Goal: Information Seeking & Learning: Learn about a topic

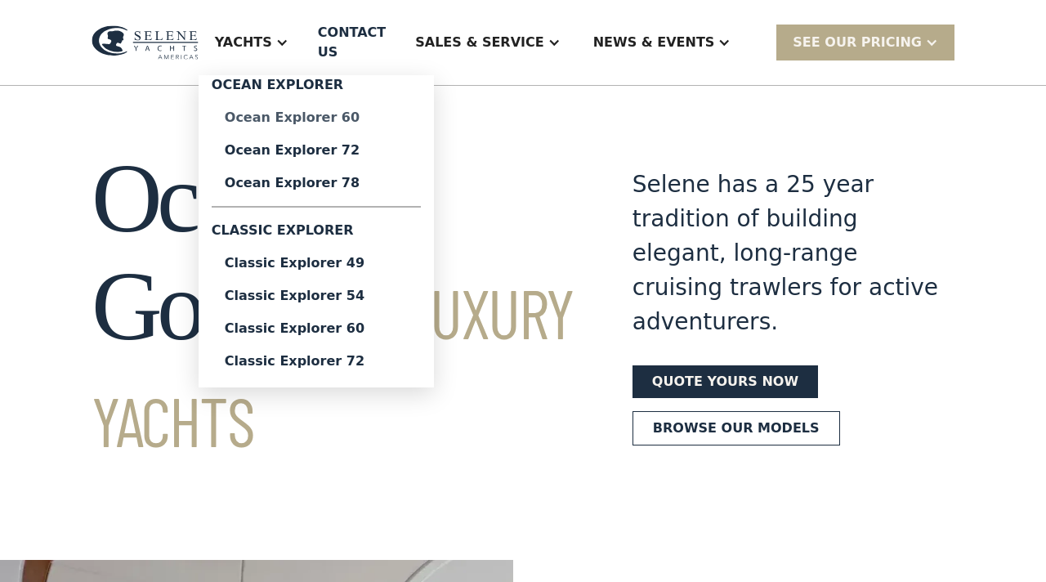
click at [320, 119] on div "Ocean Explorer 60" at bounding box center [316, 117] width 183 height 13
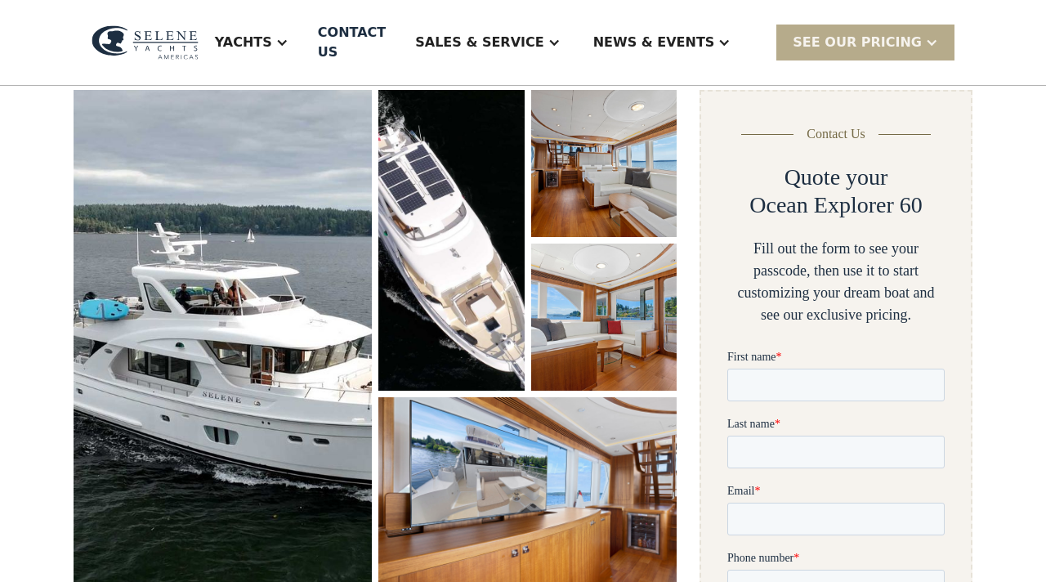
scroll to position [246, 0]
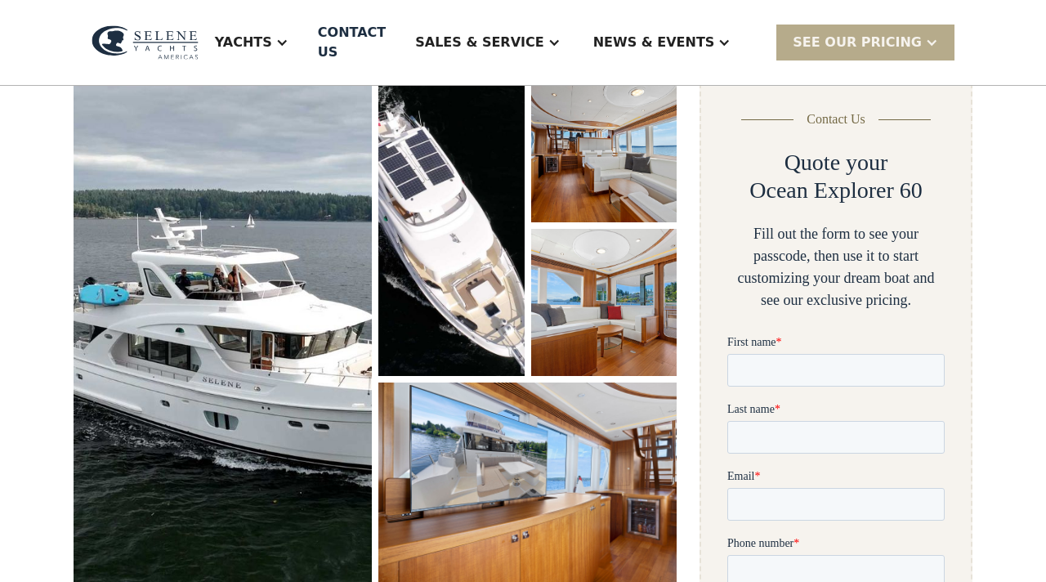
click at [597, 127] on img "open lightbox" at bounding box center [604, 148] width 146 height 147
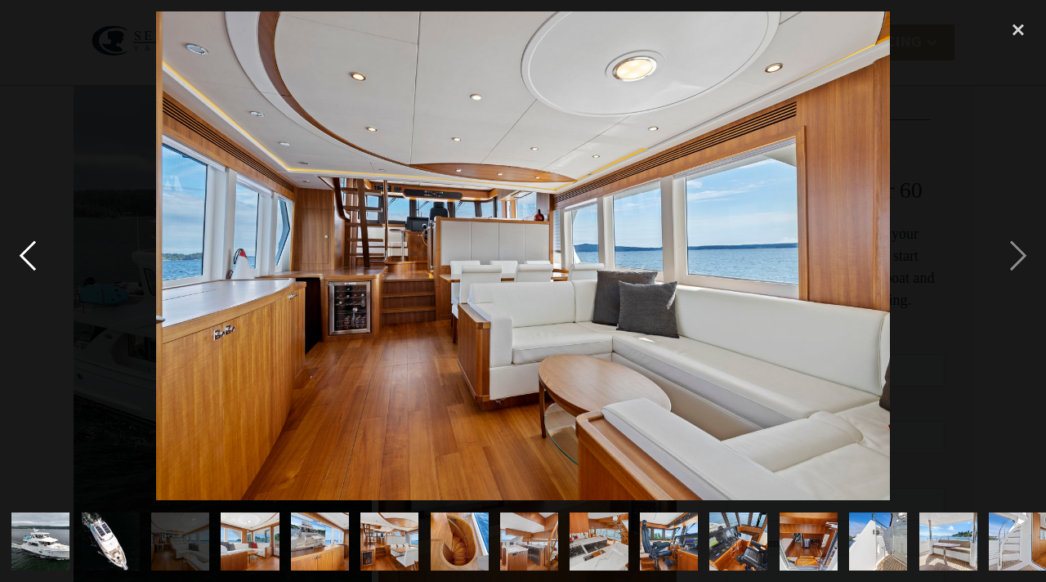
click at [28, 257] on div "previous image" at bounding box center [28, 255] width 56 height 489
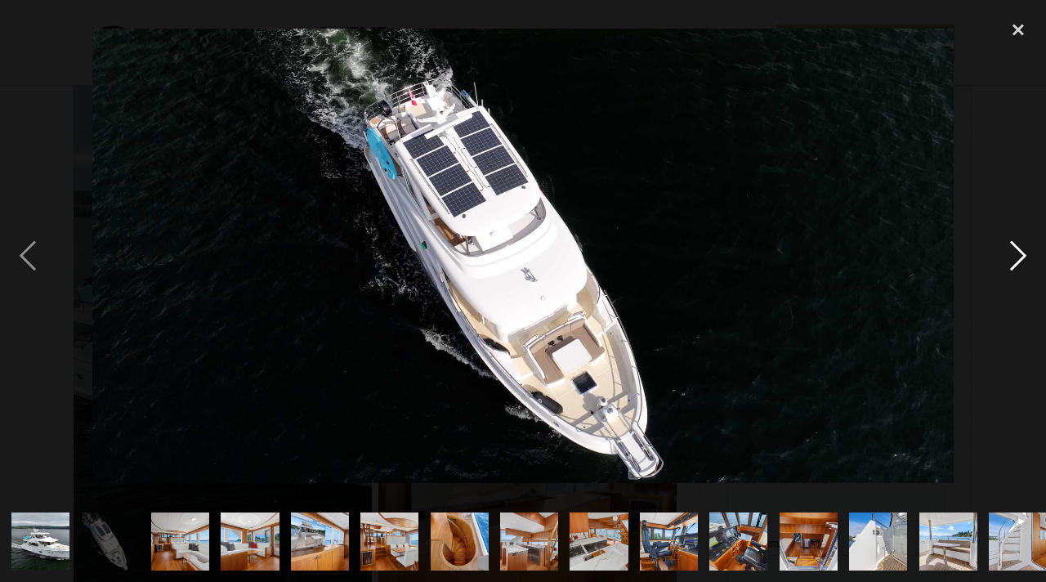
click at [1014, 250] on div "next image" at bounding box center [1019, 255] width 56 height 489
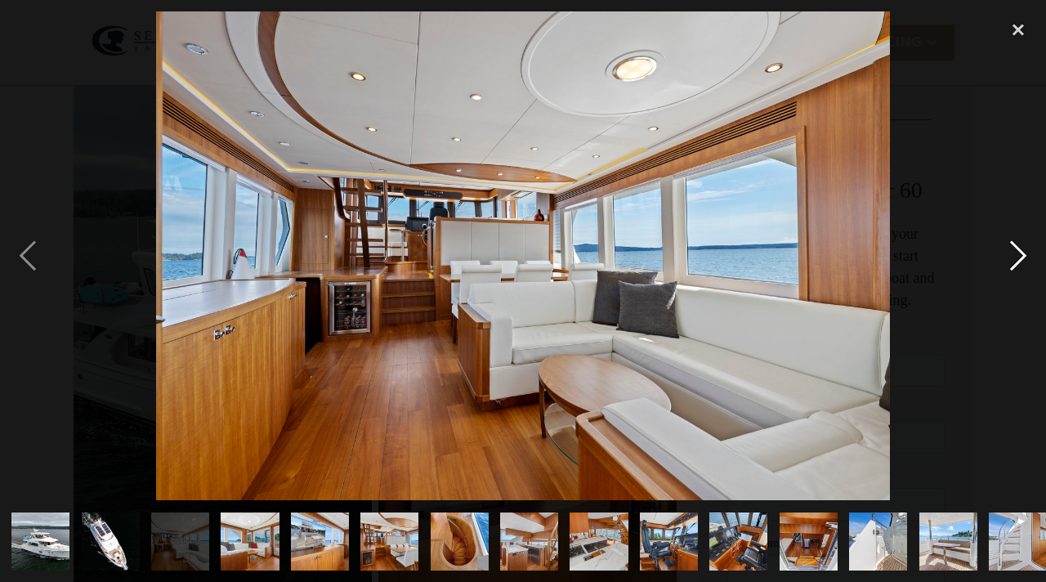
click at [1014, 250] on div "next image" at bounding box center [1019, 255] width 56 height 489
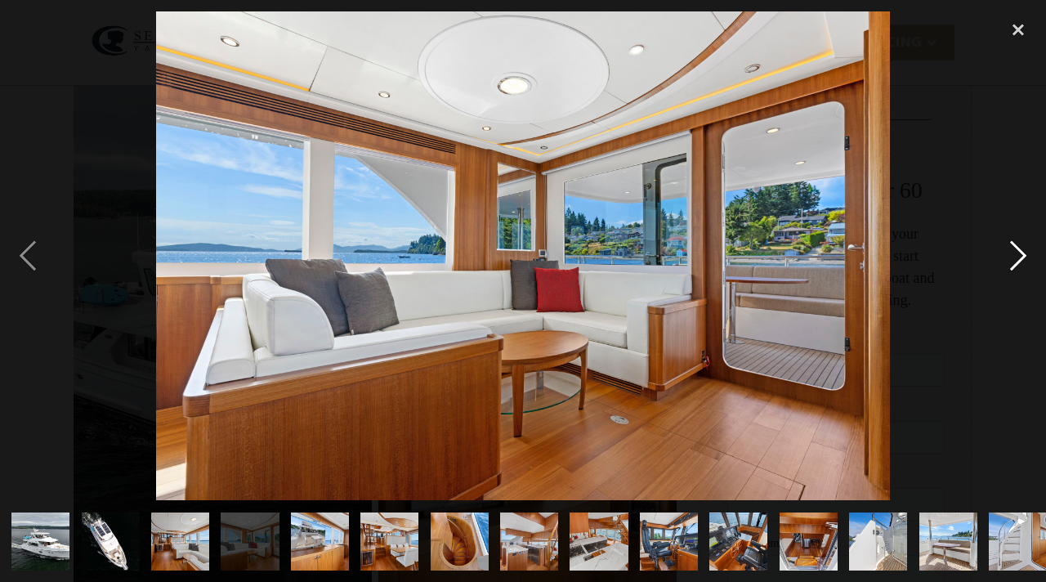
click at [1014, 250] on div "next image" at bounding box center [1019, 255] width 56 height 489
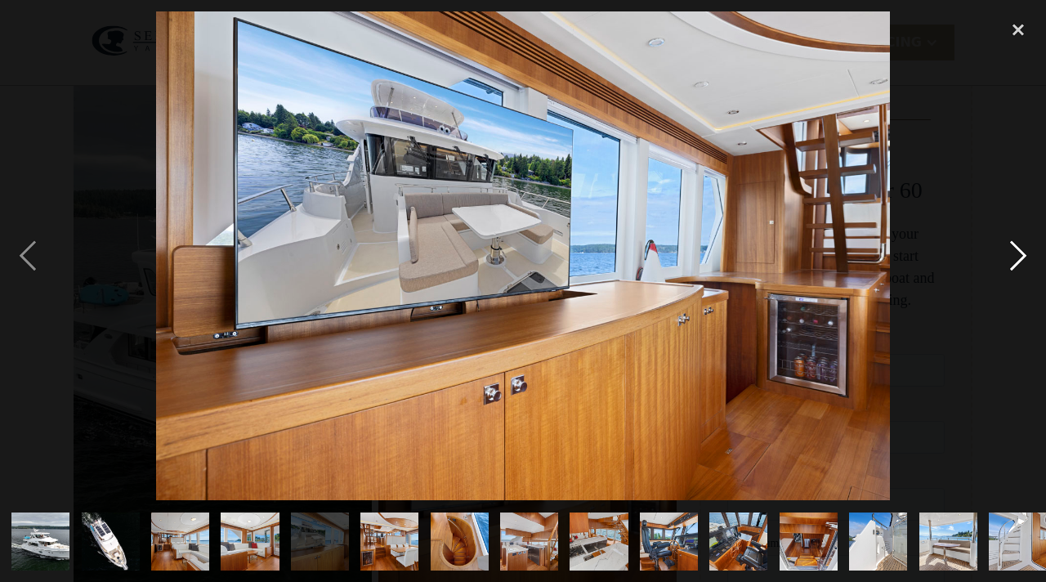
click at [1014, 250] on div "next image" at bounding box center [1019, 255] width 56 height 489
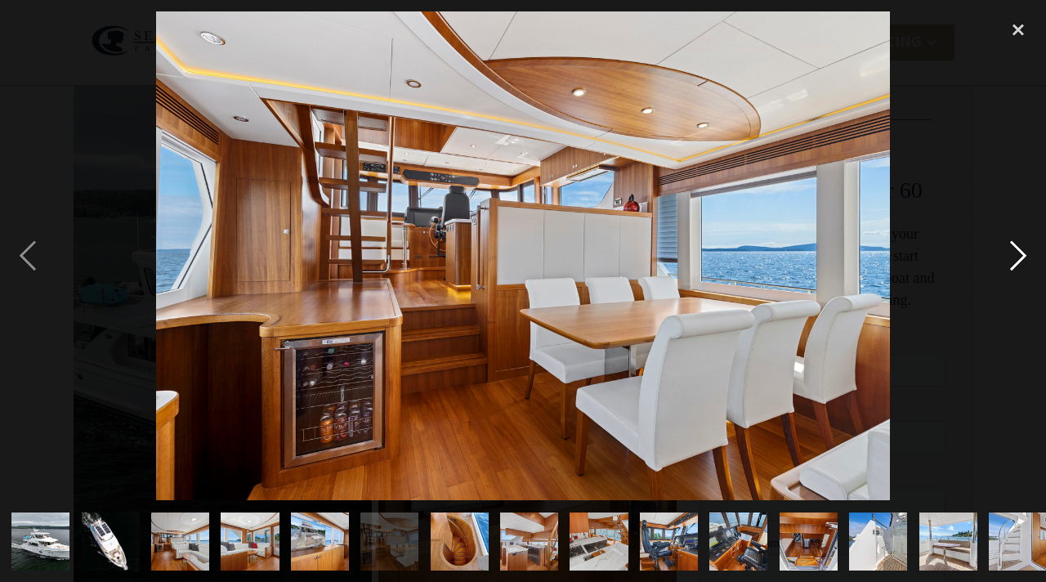
click at [1013, 250] on div "next image" at bounding box center [1019, 255] width 56 height 489
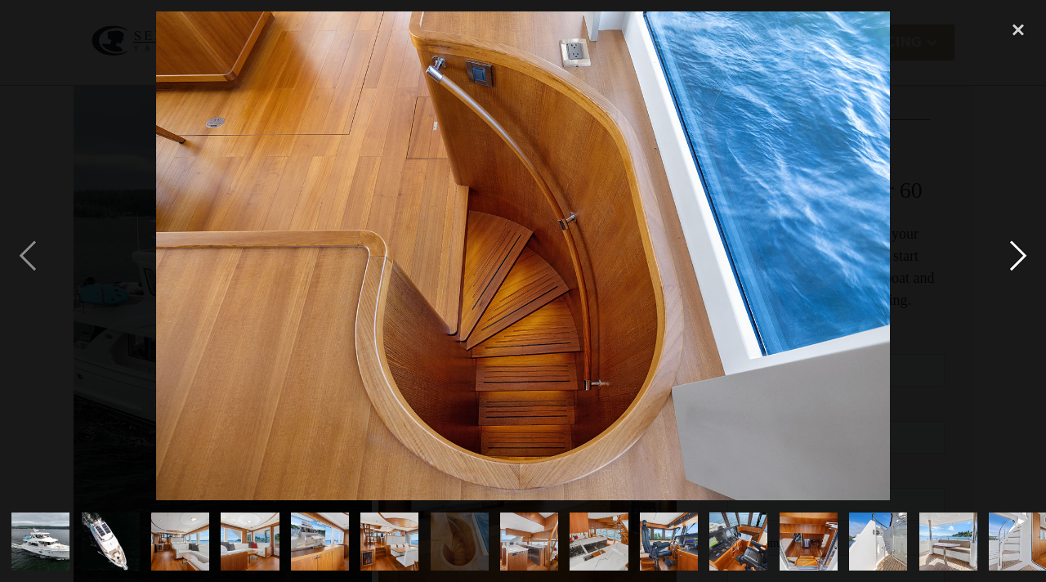
click at [1013, 250] on div "next image" at bounding box center [1019, 255] width 56 height 489
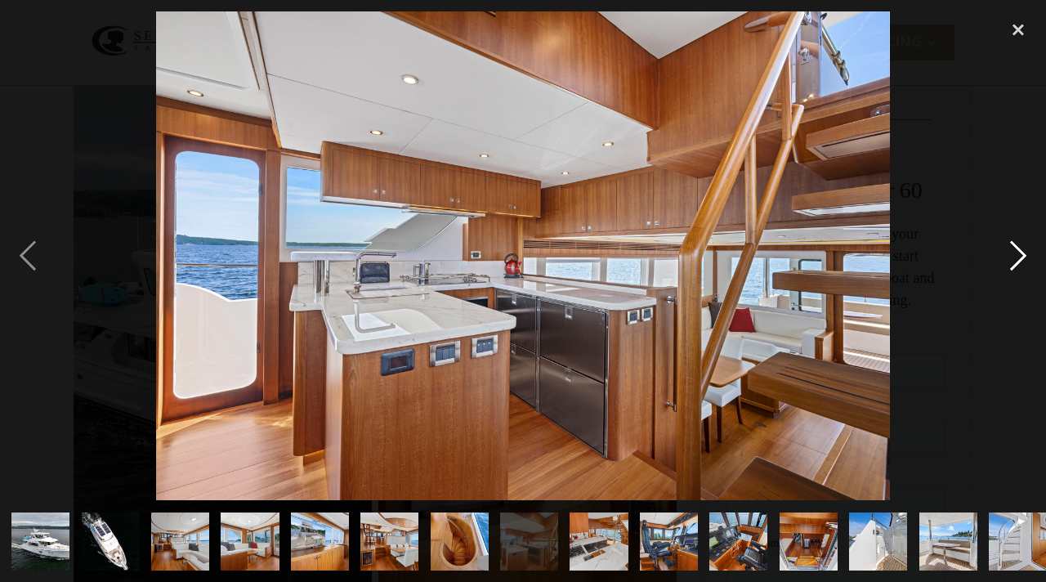
click at [1013, 250] on div "next image" at bounding box center [1019, 255] width 56 height 489
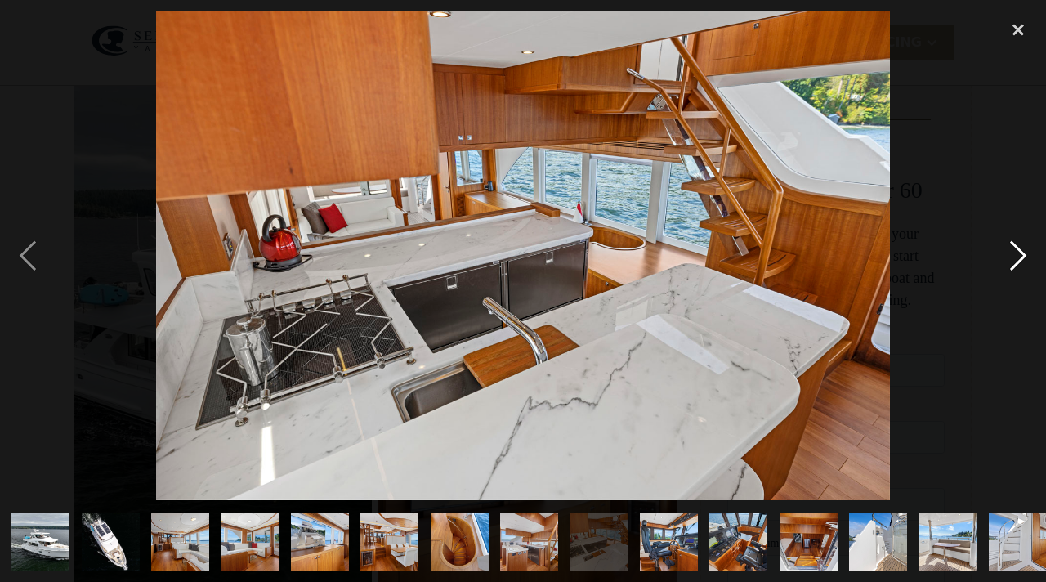
click at [1013, 250] on div "next image" at bounding box center [1019, 255] width 56 height 489
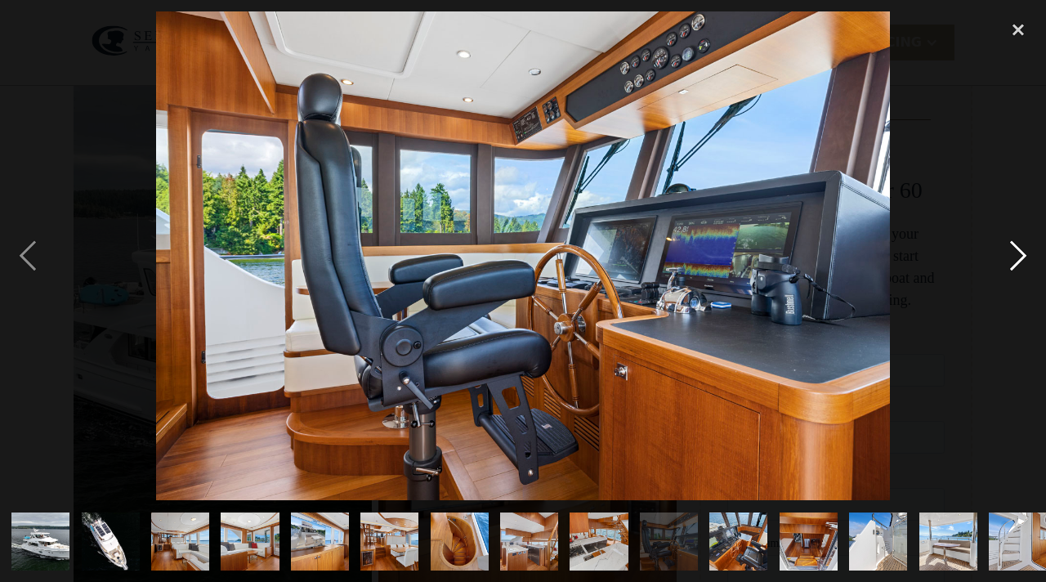
click at [1013, 250] on div "next image" at bounding box center [1019, 255] width 56 height 489
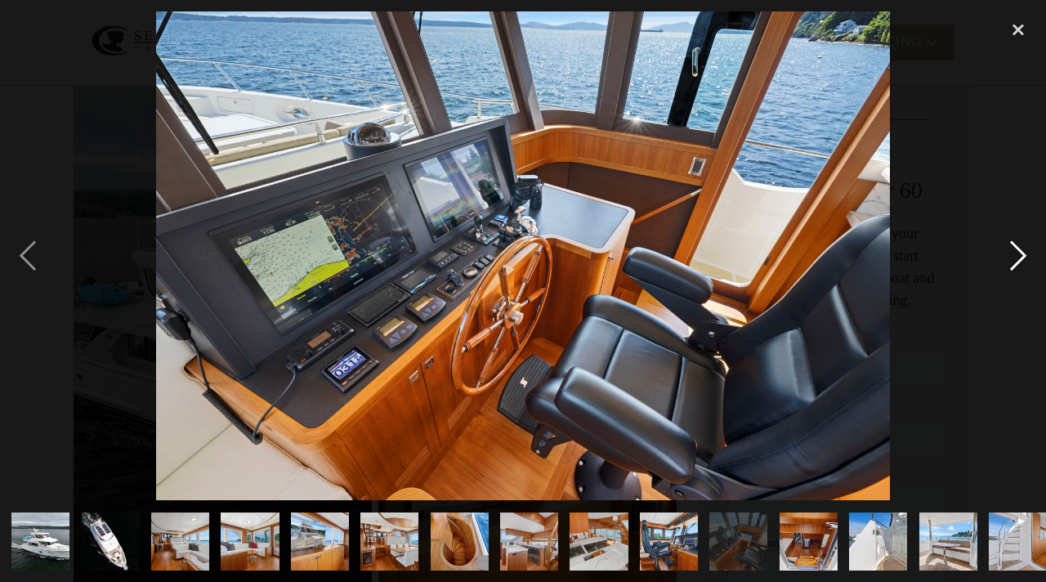
click at [1013, 250] on div "next image" at bounding box center [1019, 255] width 56 height 489
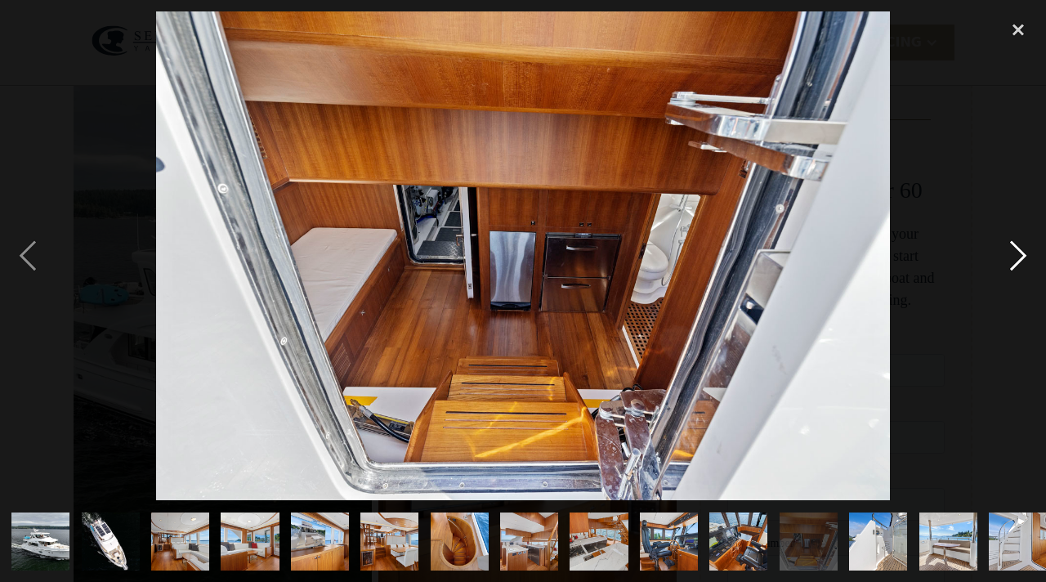
click at [1013, 250] on div "next image" at bounding box center [1019, 255] width 56 height 489
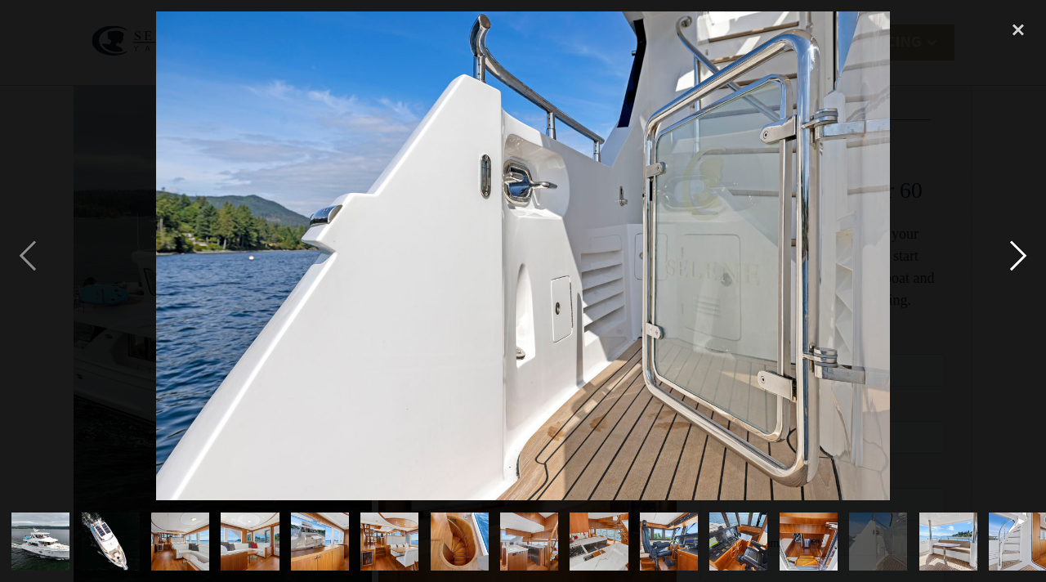
click at [1013, 250] on div "next image" at bounding box center [1019, 255] width 56 height 489
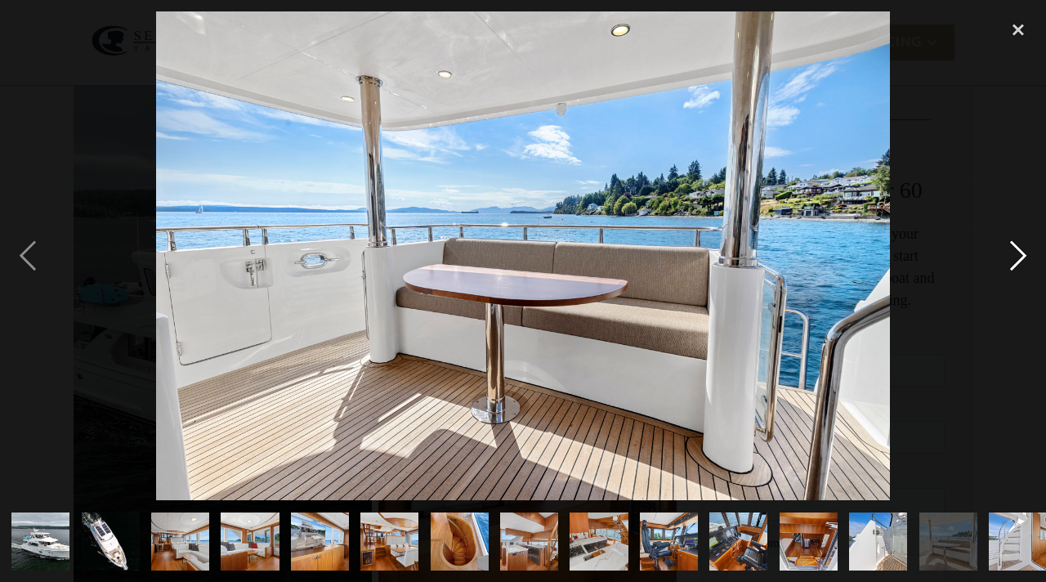
click at [1013, 250] on div "next image" at bounding box center [1019, 255] width 56 height 489
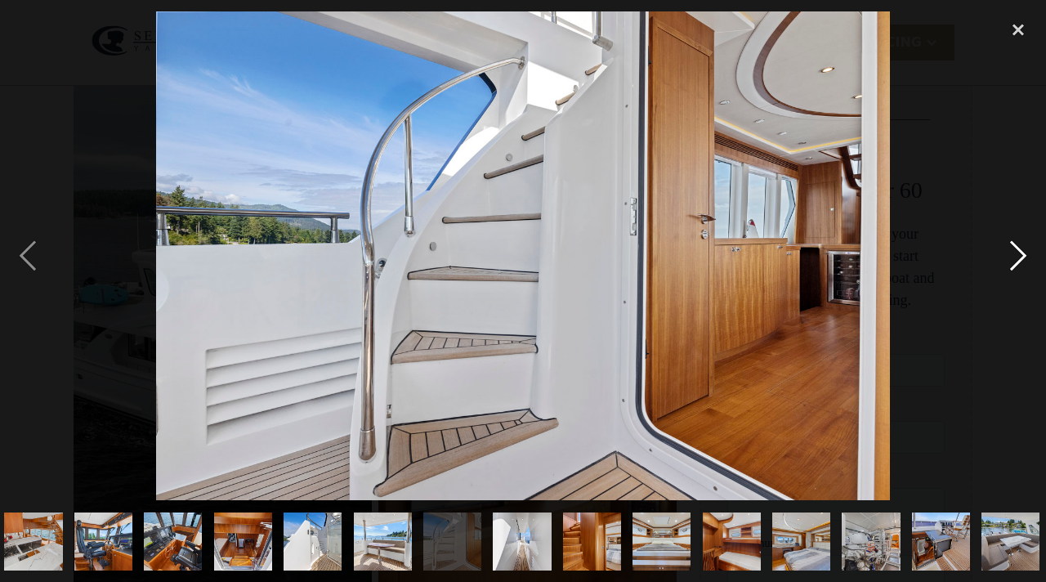
scroll to position [0, 711]
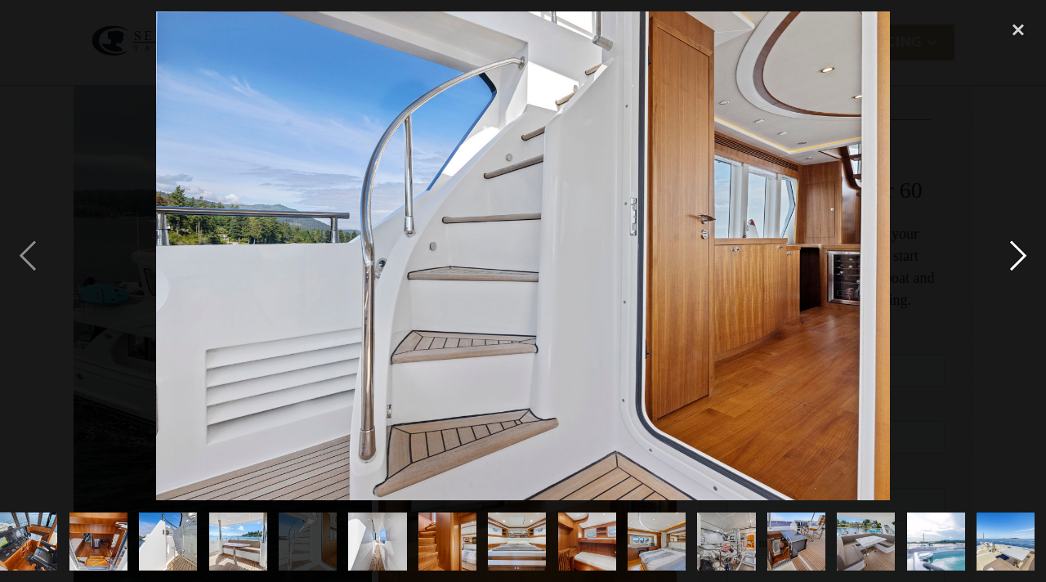
click at [1013, 250] on div "next image" at bounding box center [1019, 255] width 56 height 489
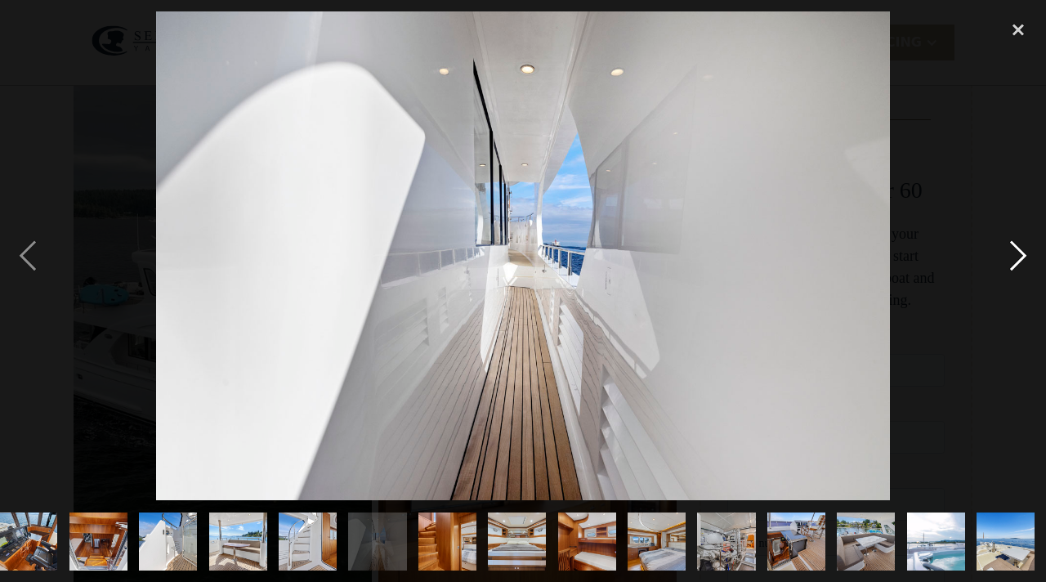
click at [1013, 250] on div "next image" at bounding box center [1019, 255] width 56 height 489
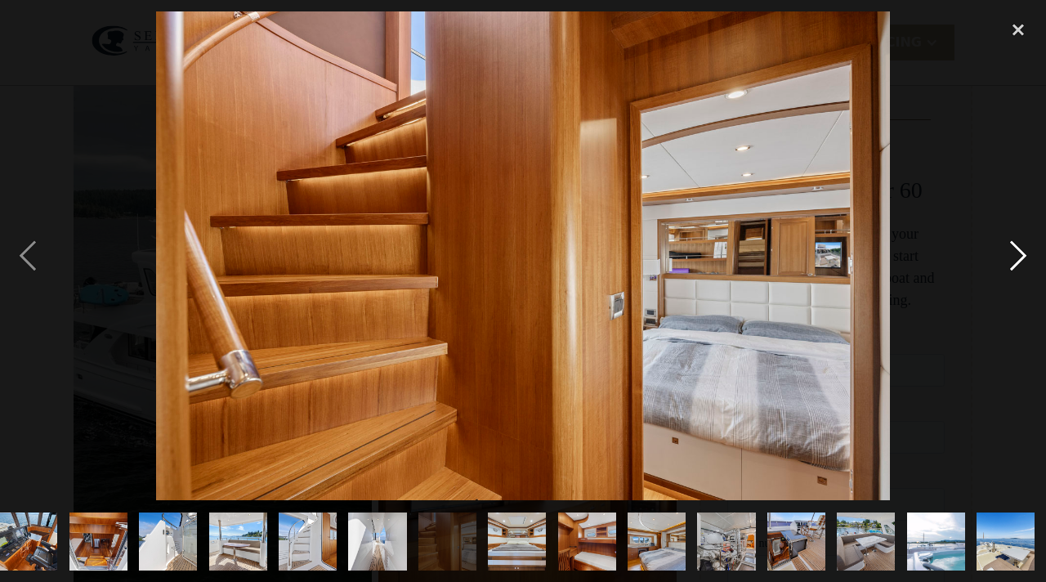
click at [1013, 250] on div "next image" at bounding box center [1019, 255] width 56 height 489
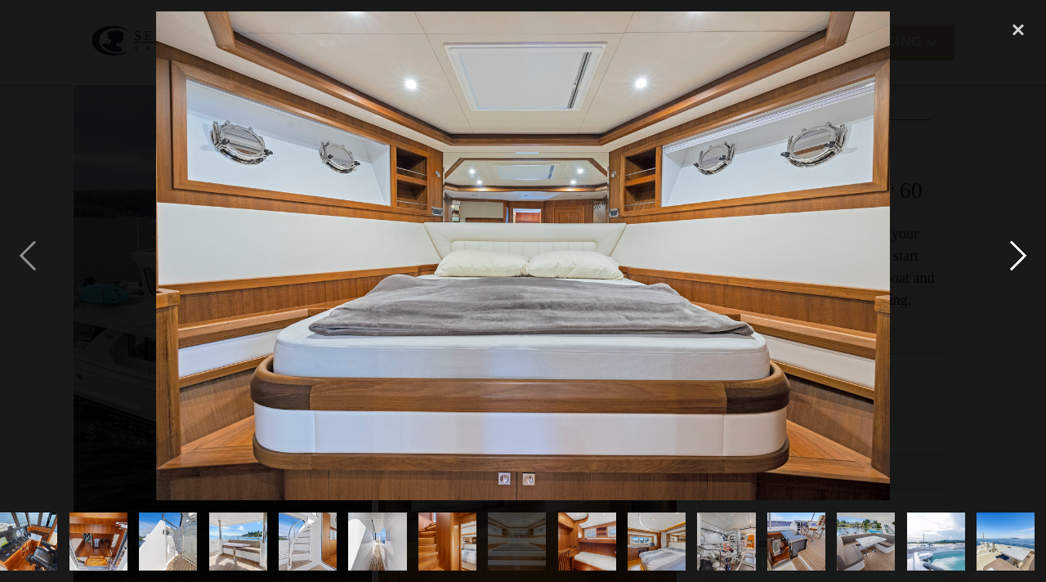
click at [1013, 250] on div "next image" at bounding box center [1019, 255] width 56 height 489
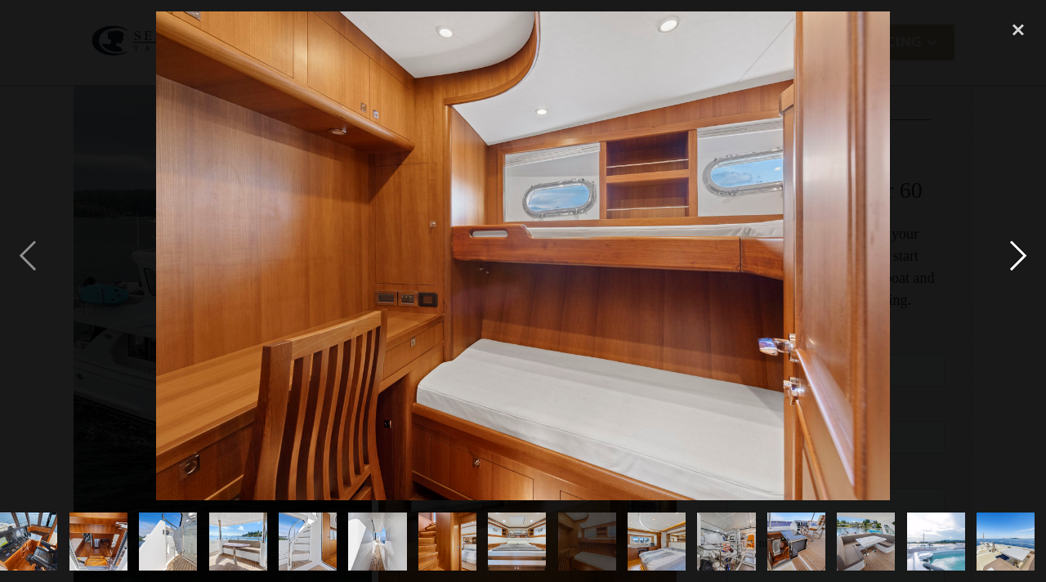
click at [1013, 250] on div "next image" at bounding box center [1019, 255] width 56 height 489
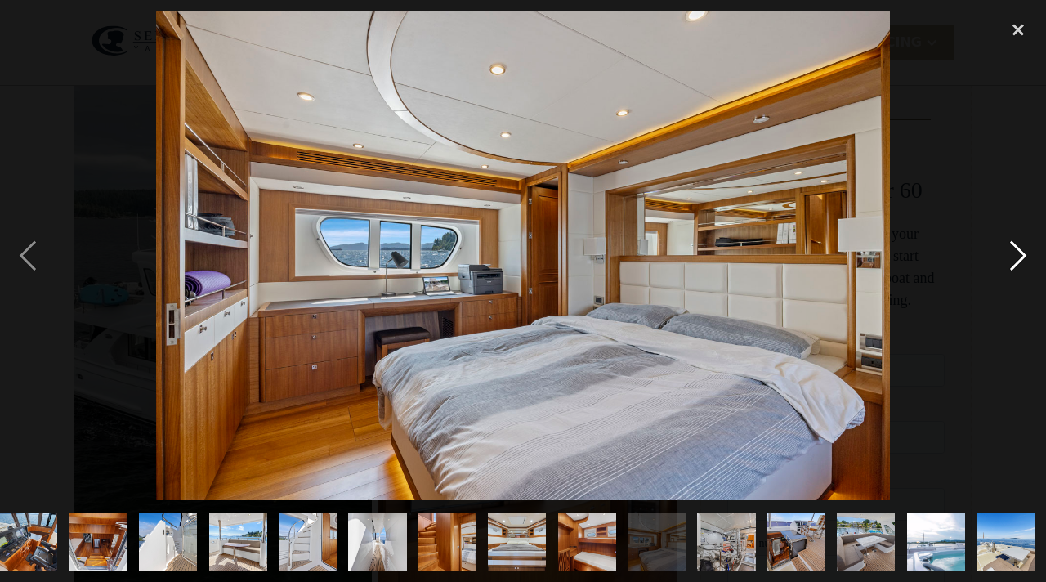
click at [1013, 250] on div "next image" at bounding box center [1019, 255] width 56 height 489
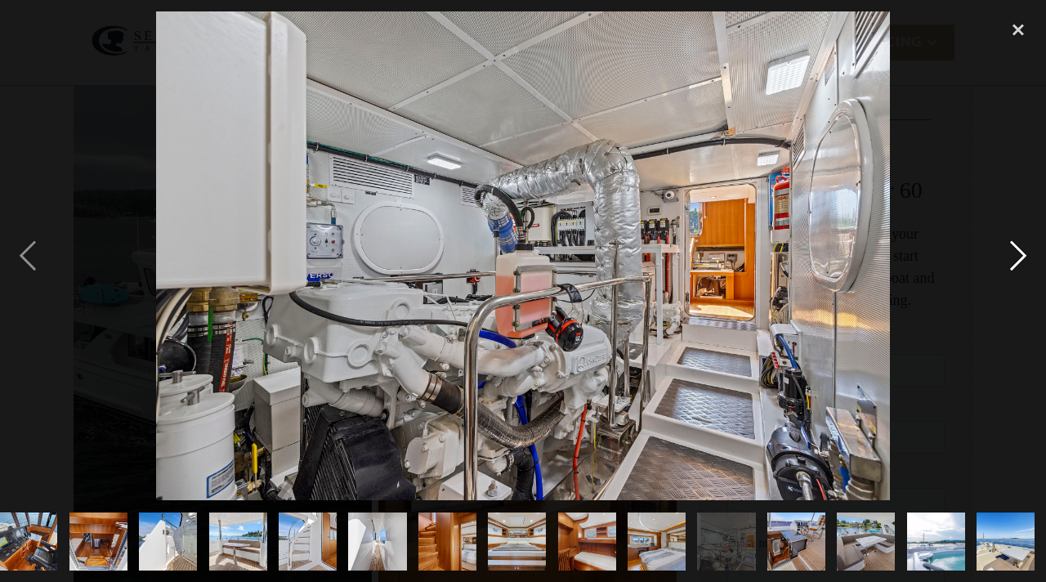
click at [1013, 250] on div "next image" at bounding box center [1019, 255] width 56 height 489
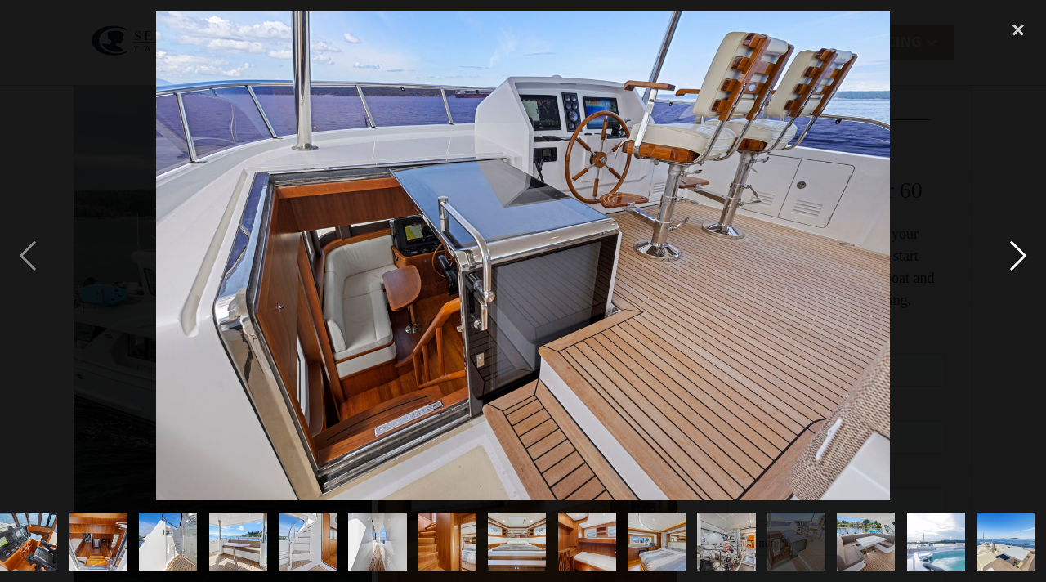
click at [1013, 250] on div "next image" at bounding box center [1019, 255] width 56 height 489
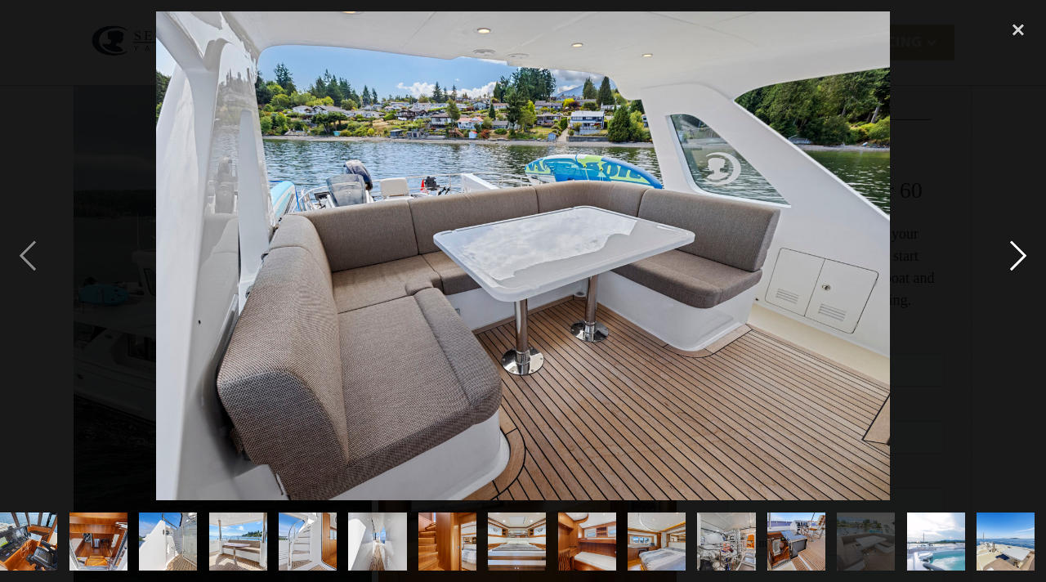
click at [1013, 250] on div "next image" at bounding box center [1019, 255] width 56 height 489
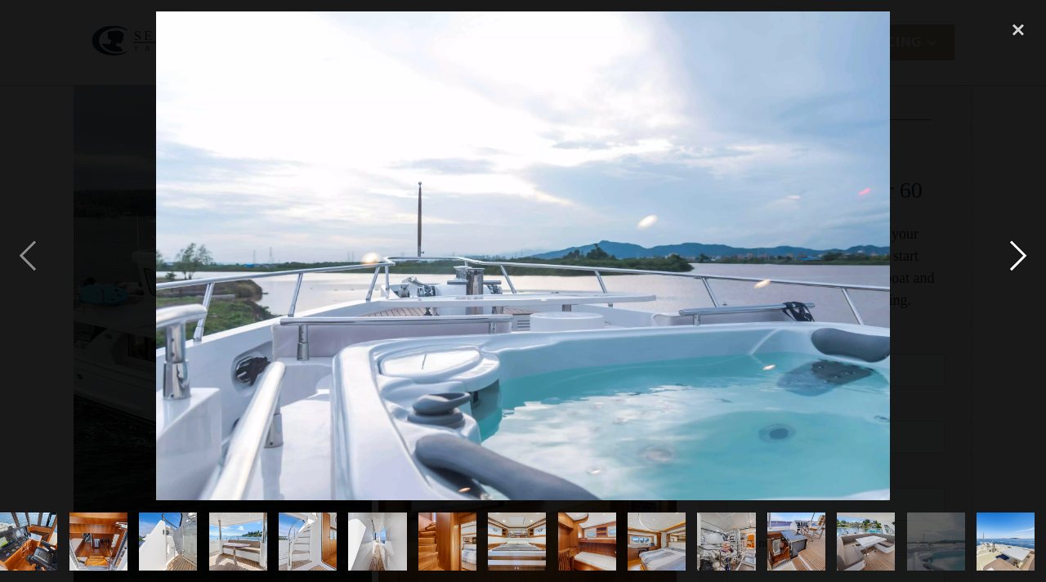
click at [1013, 250] on div "next image" at bounding box center [1019, 255] width 56 height 489
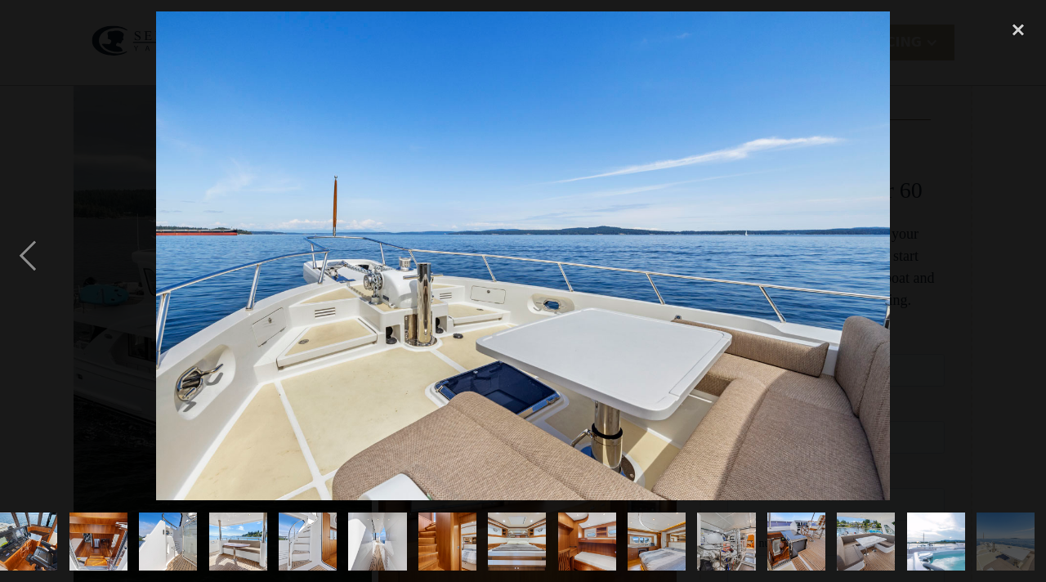
click at [1013, 250] on div "next image" at bounding box center [1019, 255] width 56 height 489
click at [30, 271] on div "previous image" at bounding box center [28, 255] width 56 height 489
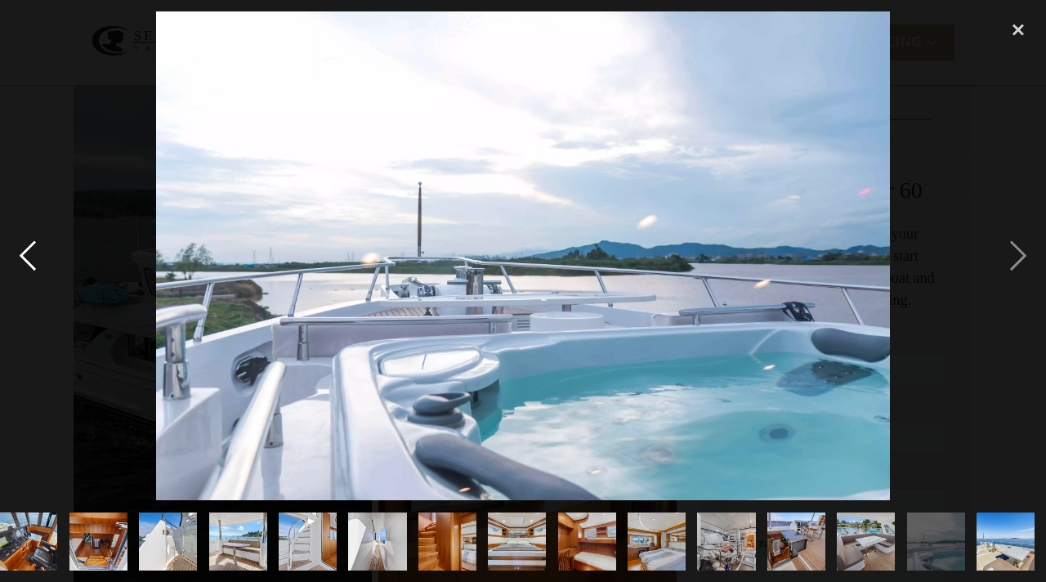
click at [30, 271] on div "previous image" at bounding box center [28, 255] width 56 height 489
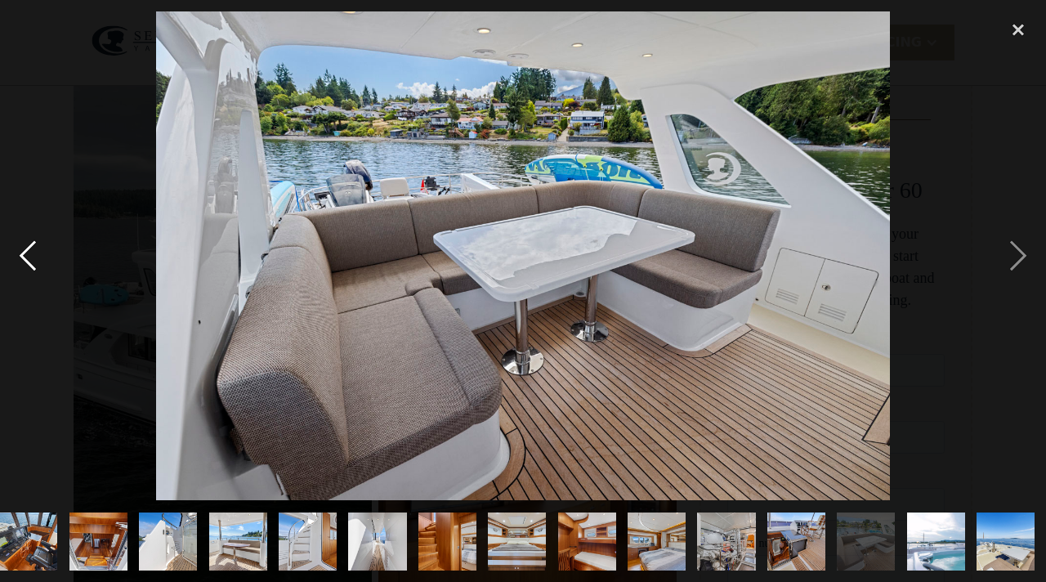
click at [30, 271] on div "previous image" at bounding box center [28, 255] width 56 height 489
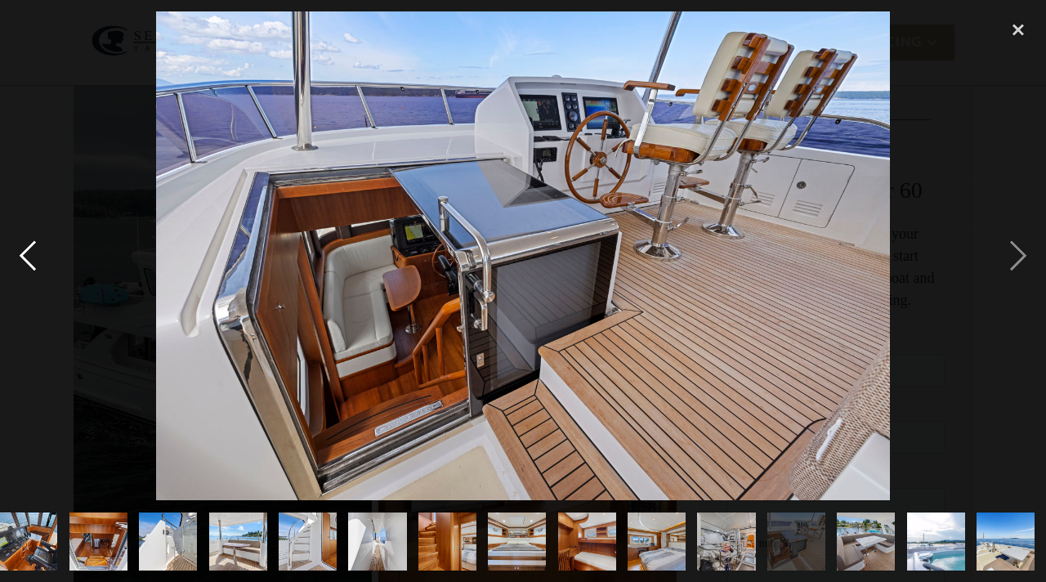
click at [30, 271] on div "previous image" at bounding box center [28, 255] width 56 height 489
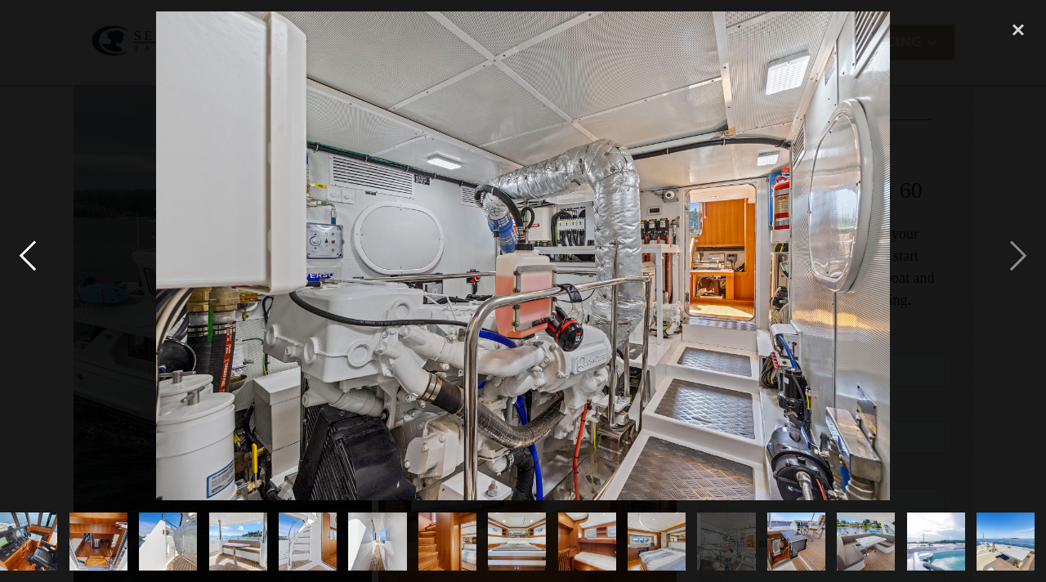
click at [30, 271] on div "previous image" at bounding box center [28, 255] width 56 height 489
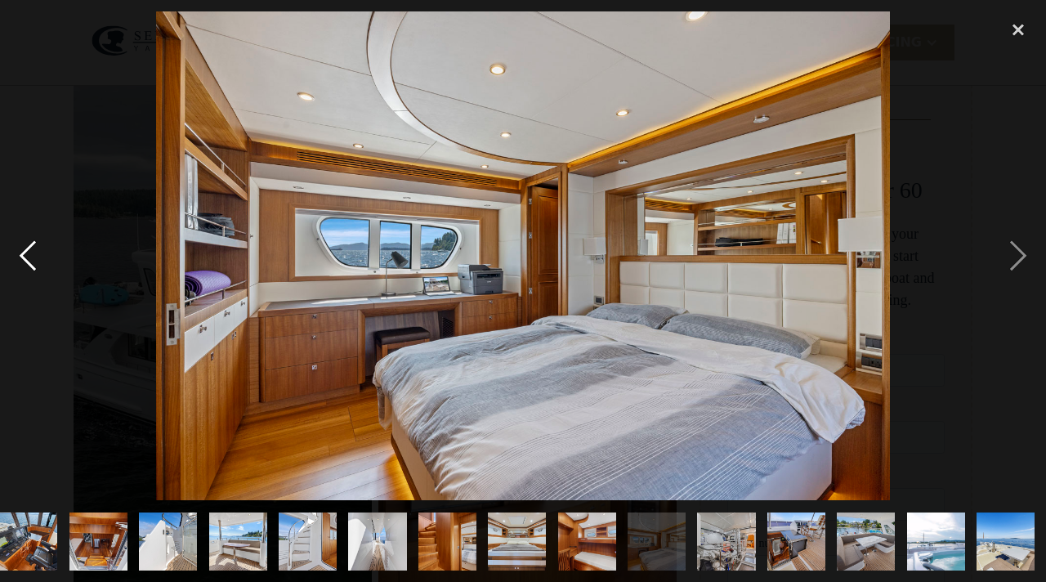
click at [30, 271] on div "previous image" at bounding box center [28, 255] width 56 height 489
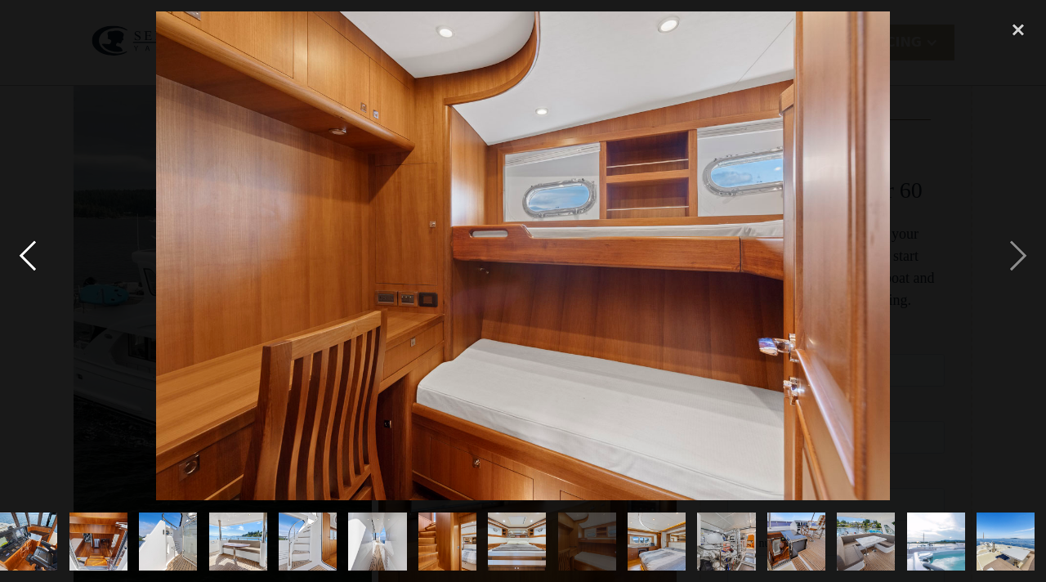
click at [30, 271] on div "previous image" at bounding box center [28, 255] width 56 height 489
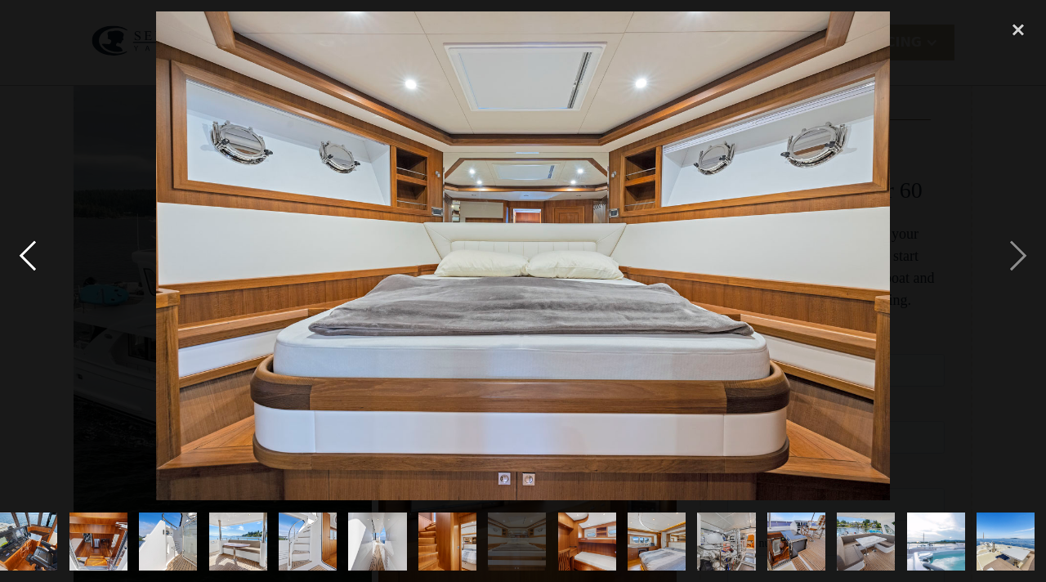
click at [30, 271] on div "previous image" at bounding box center [28, 255] width 56 height 489
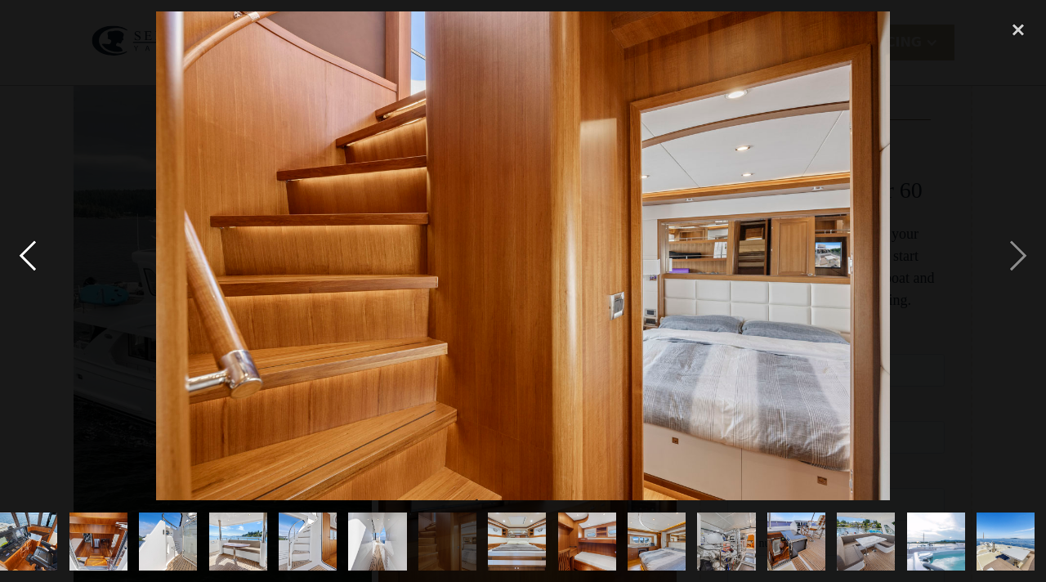
click at [30, 271] on div "previous image" at bounding box center [28, 255] width 56 height 489
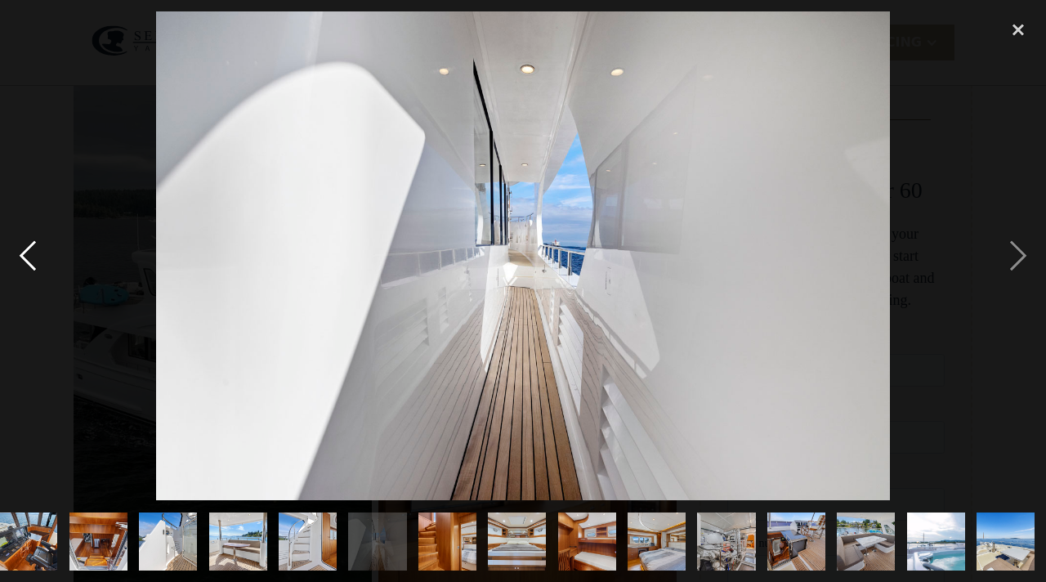
click at [30, 271] on div "previous image" at bounding box center [28, 255] width 56 height 489
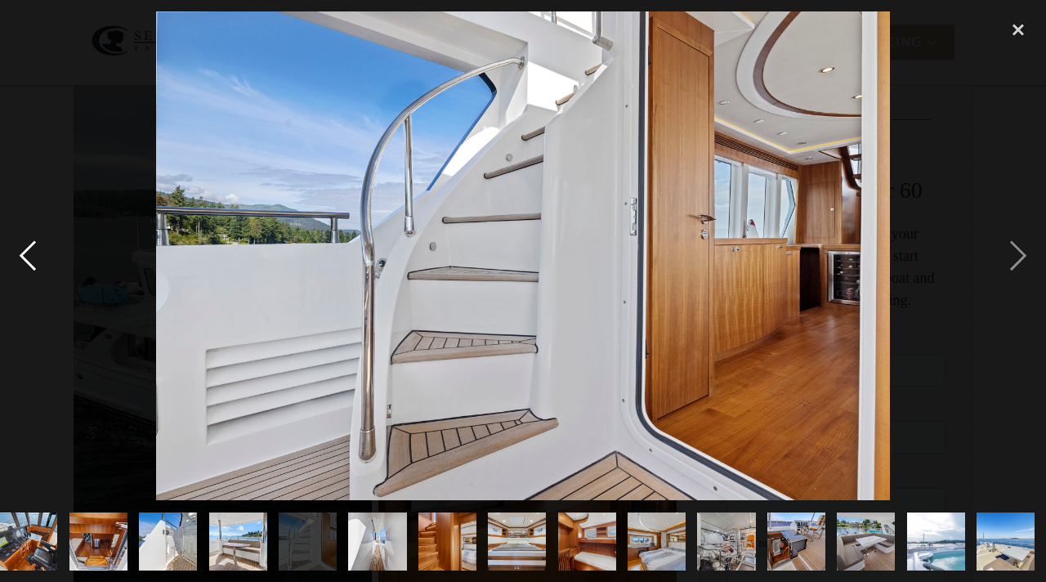
click at [30, 271] on div "previous image" at bounding box center [28, 255] width 56 height 489
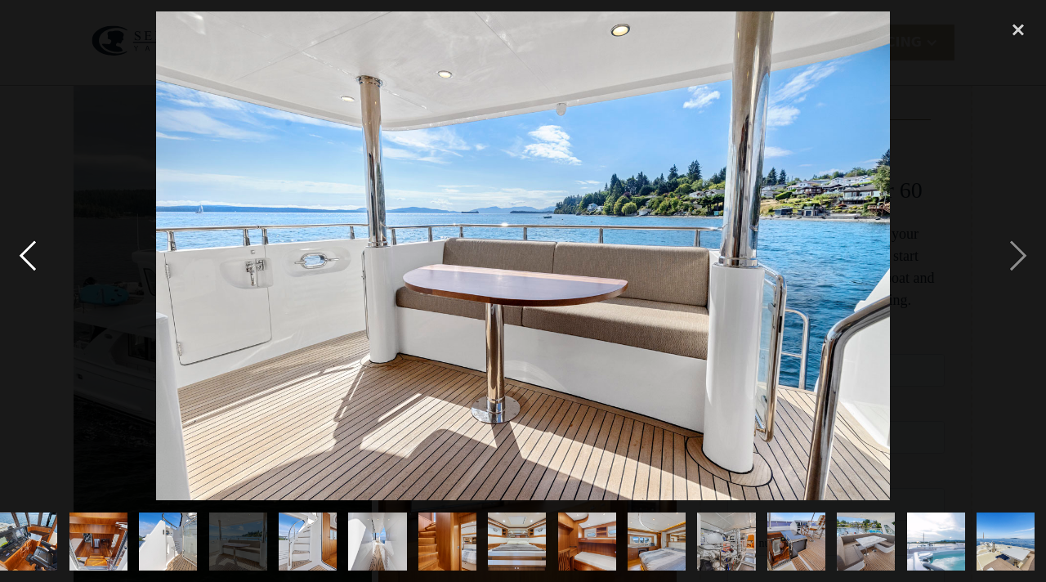
click at [30, 271] on div "previous image" at bounding box center [28, 255] width 56 height 489
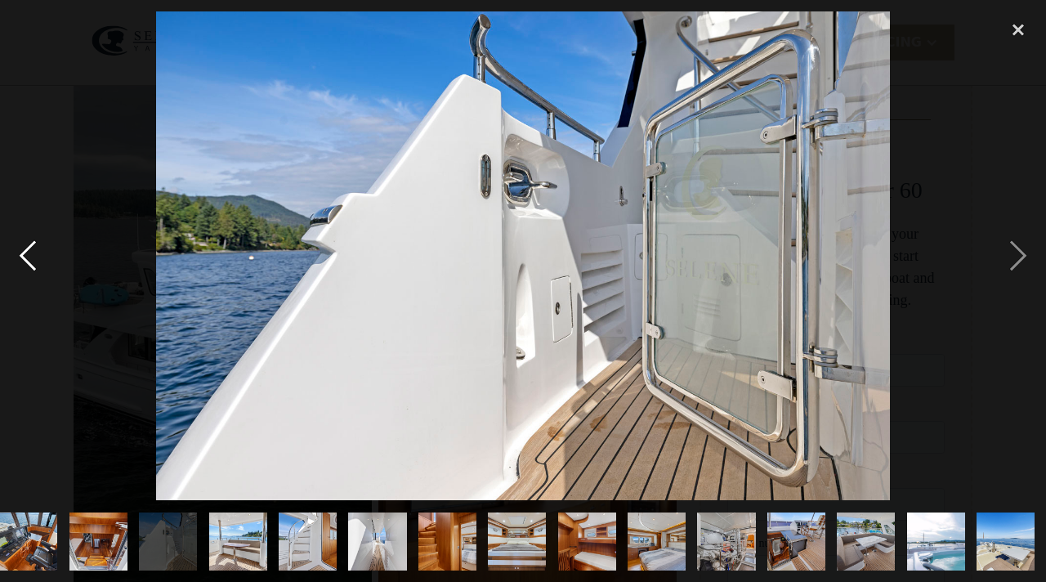
click at [30, 271] on div "previous image" at bounding box center [28, 255] width 56 height 489
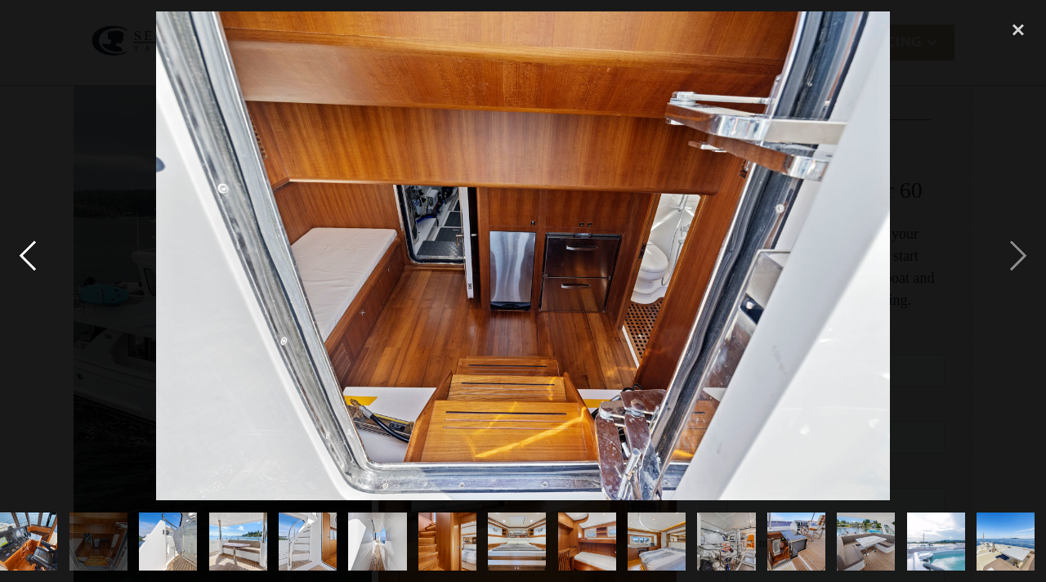
click at [30, 271] on div "previous image" at bounding box center [28, 255] width 56 height 489
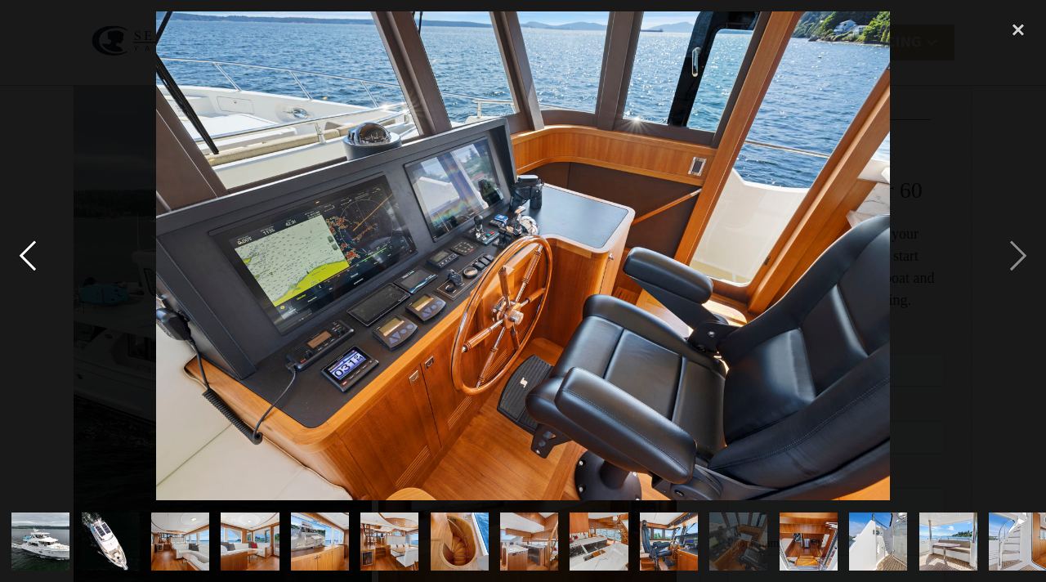
scroll to position [0, 0]
click at [30, 271] on div "previous image" at bounding box center [28, 255] width 56 height 489
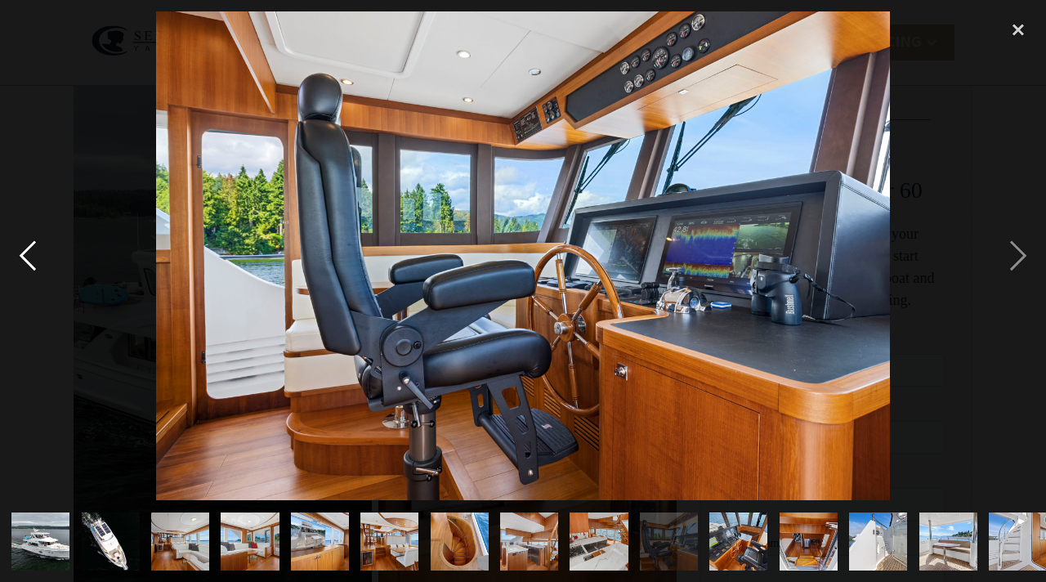
click at [30, 271] on div "previous image" at bounding box center [28, 255] width 56 height 489
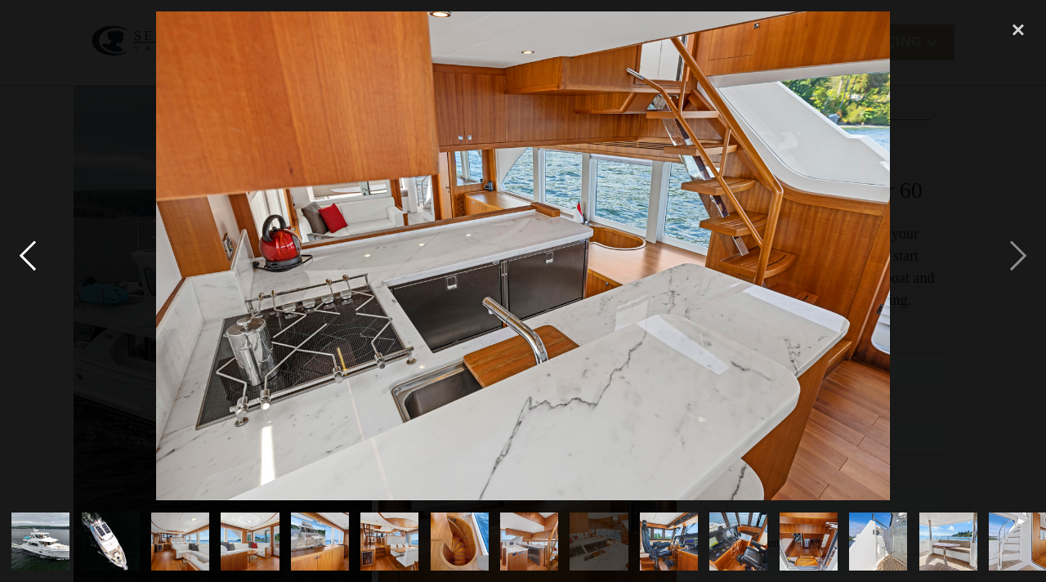
click at [30, 271] on div "previous image" at bounding box center [28, 255] width 56 height 489
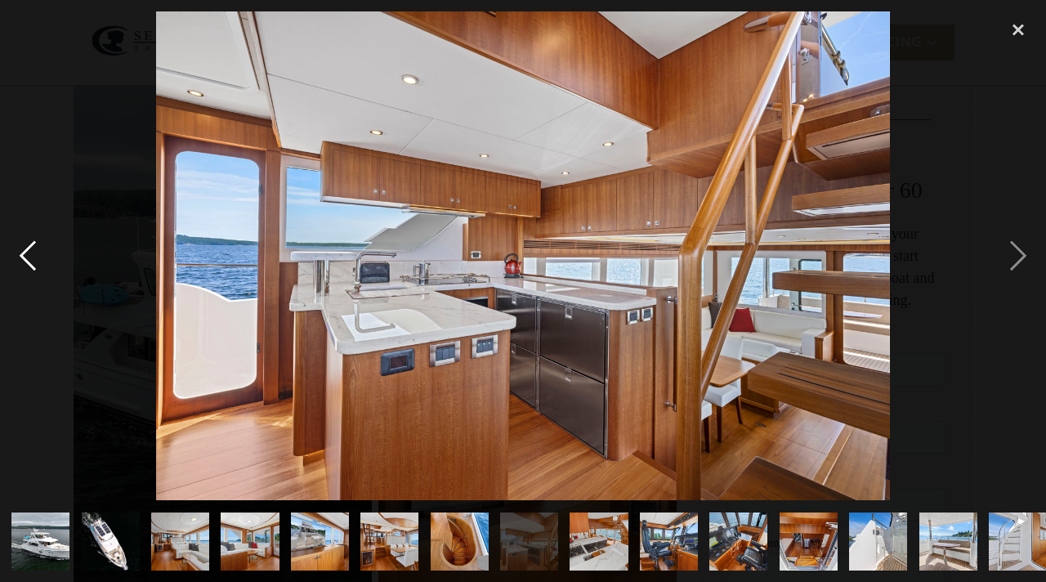
click at [30, 271] on div "previous image" at bounding box center [28, 255] width 56 height 489
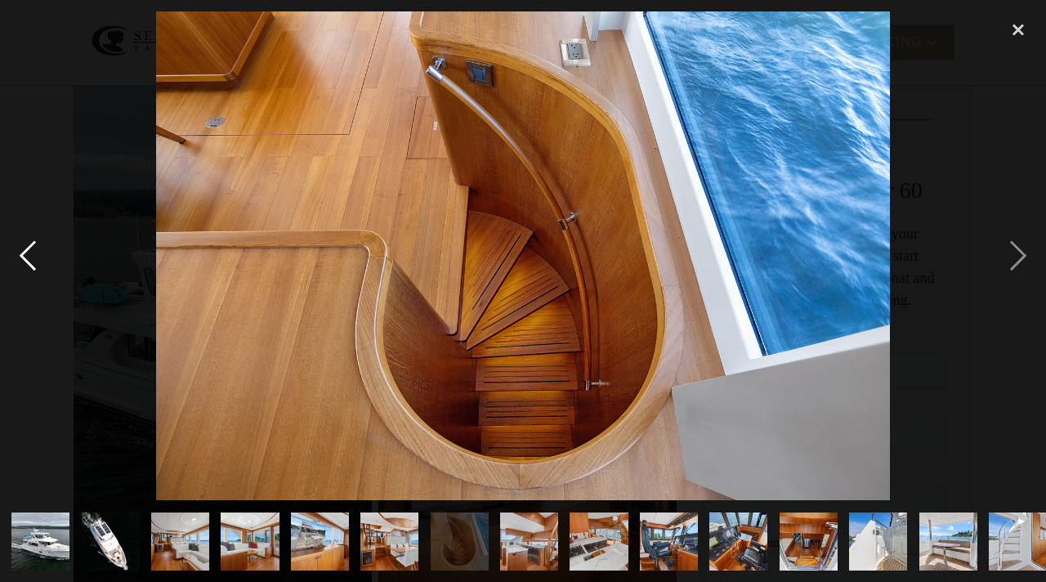
click at [30, 271] on div "previous image" at bounding box center [28, 255] width 56 height 489
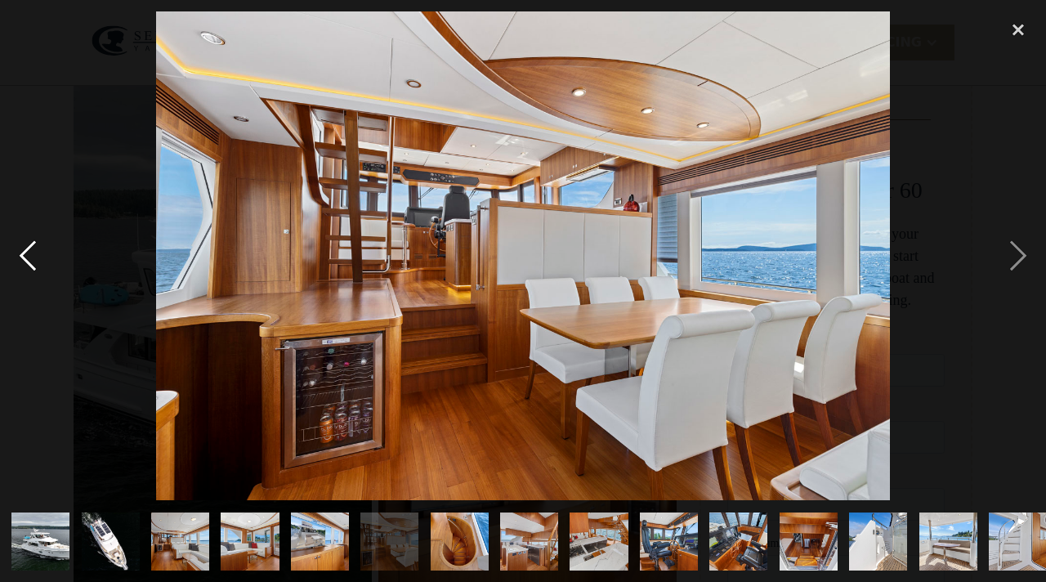
click at [30, 271] on div "previous image" at bounding box center [28, 255] width 56 height 489
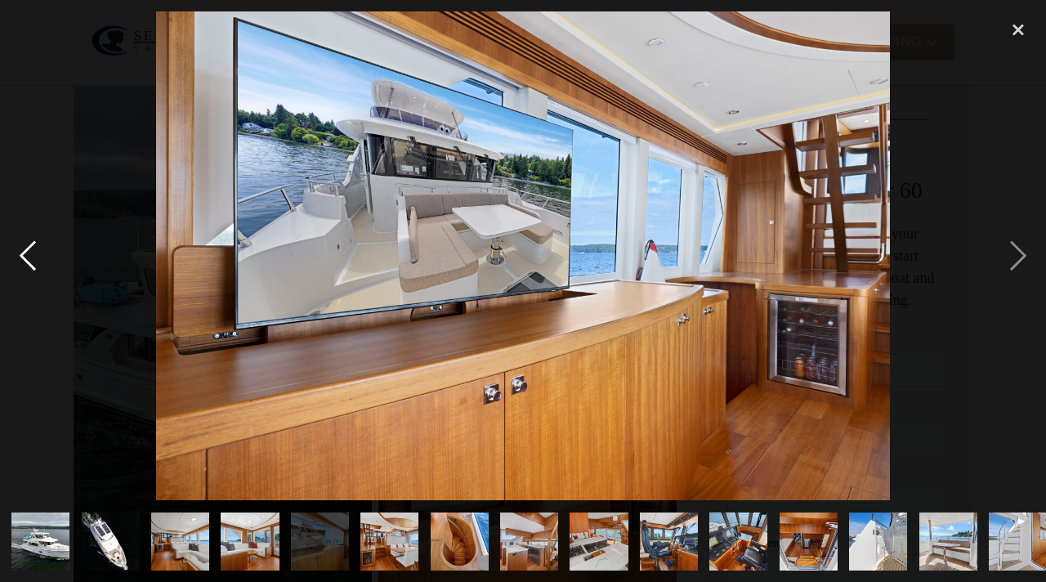
click at [30, 271] on div "previous image" at bounding box center [28, 255] width 56 height 489
